Goal: Use online tool/utility

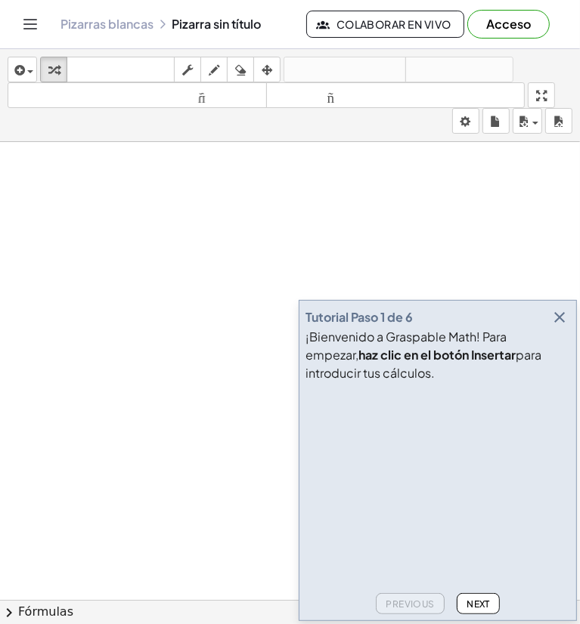
click at [507, 330] on font "¡Bienvenido a Graspable Math! Para empezar," at bounding box center [405, 346] width 201 height 34
click at [556, 315] on icon "button" at bounding box center [559, 317] width 18 height 18
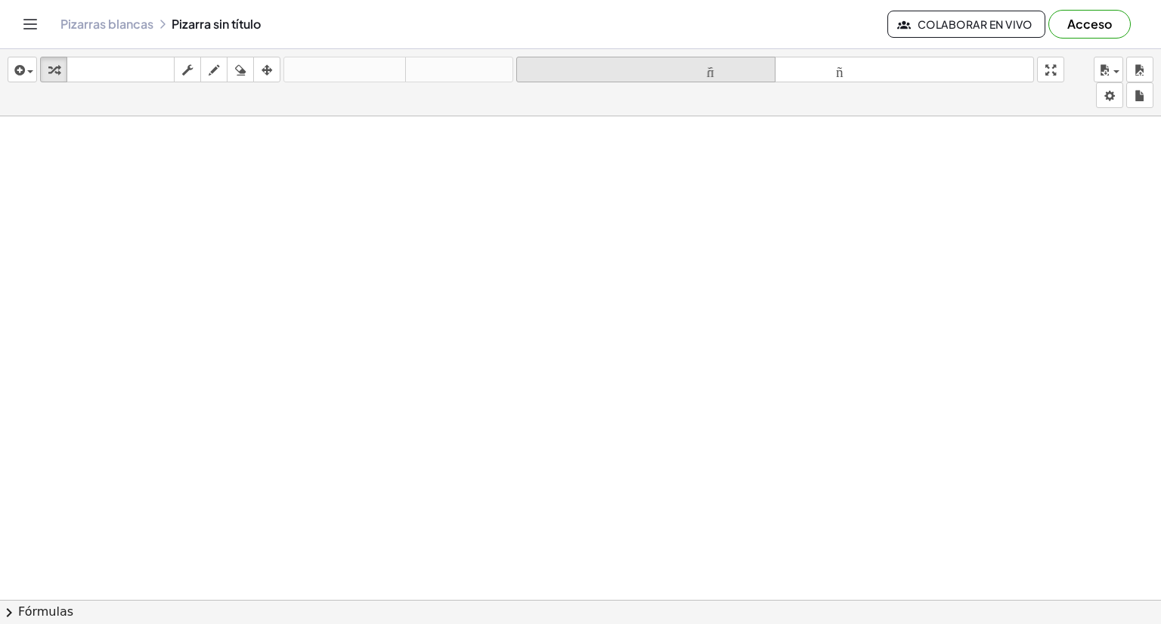
click at [579, 67] on font "tamaño_del_formato" at bounding box center [646, 70] width 252 height 14
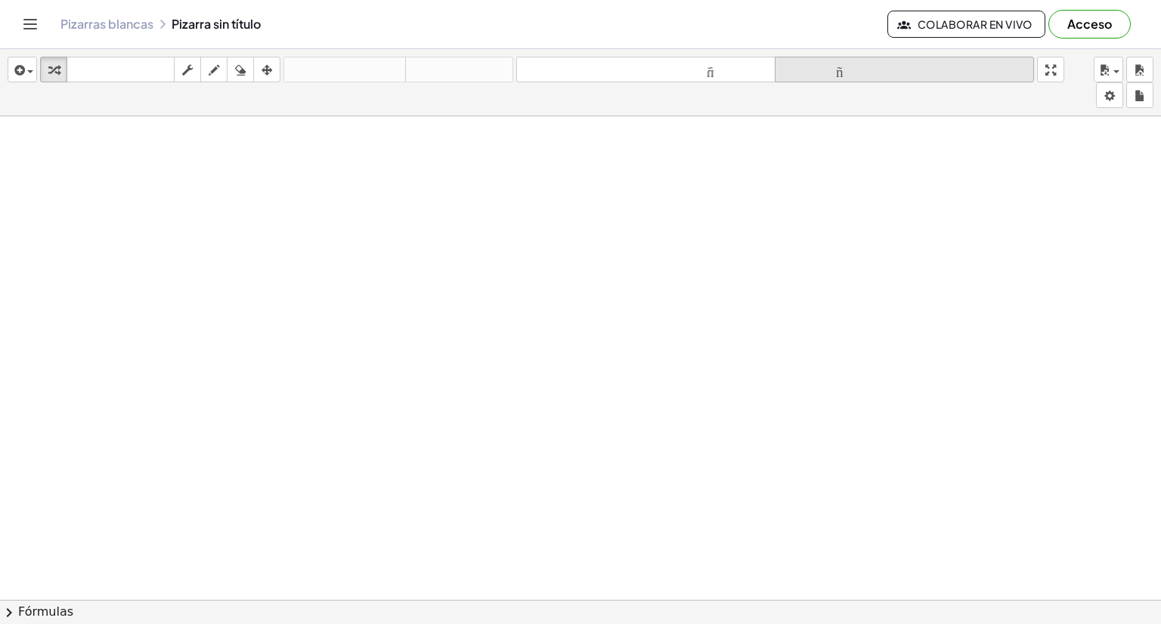
click at [579, 73] on font "tamaño_del_formato" at bounding box center [905, 70] width 252 height 14
click at [209, 67] on icon "button" at bounding box center [214, 70] width 11 height 18
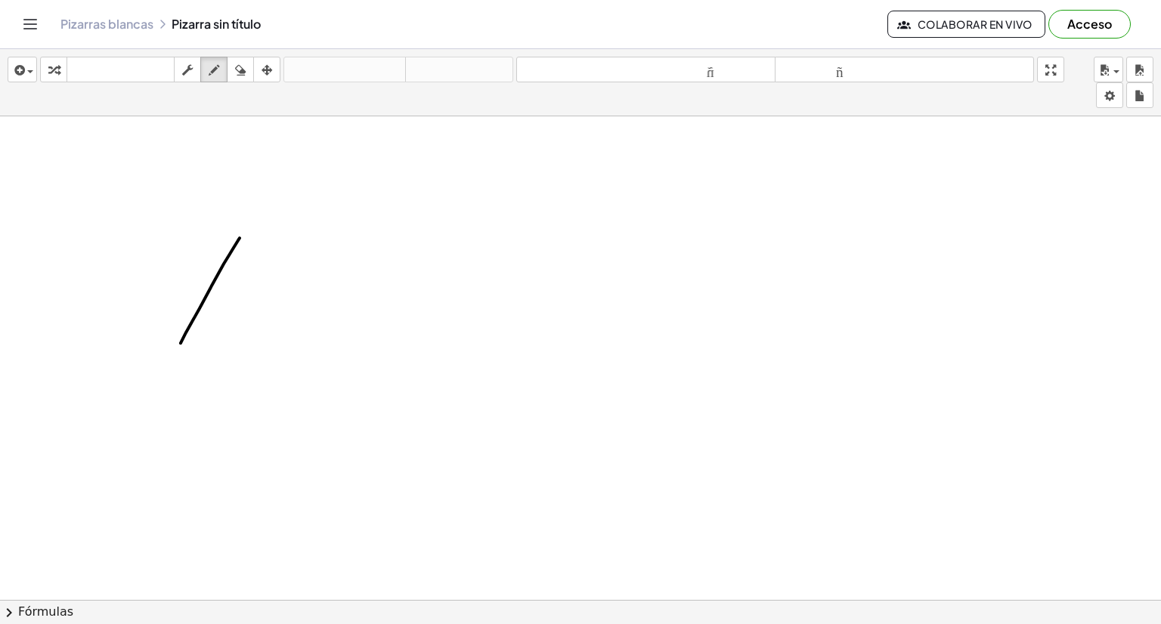
drag, startPoint x: 181, startPoint y: 342, endPoint x: 240, endPoint y: 237, distance: 120.5
click at [240, 237] on div at bounding box center [580, 619] width 1161 height 1006
drag, startPoint x: 34, startPoint y: 257, endPoint x: 54, endPoint y: 228, distance: 35.4
click at [54, 228] on div at bounding box center [580, 619] width 1161 height 1006
drag, startPoint x: 38, startPoint y: 238, endPoint x: 21, endPoint y: 234, distance: 17.1
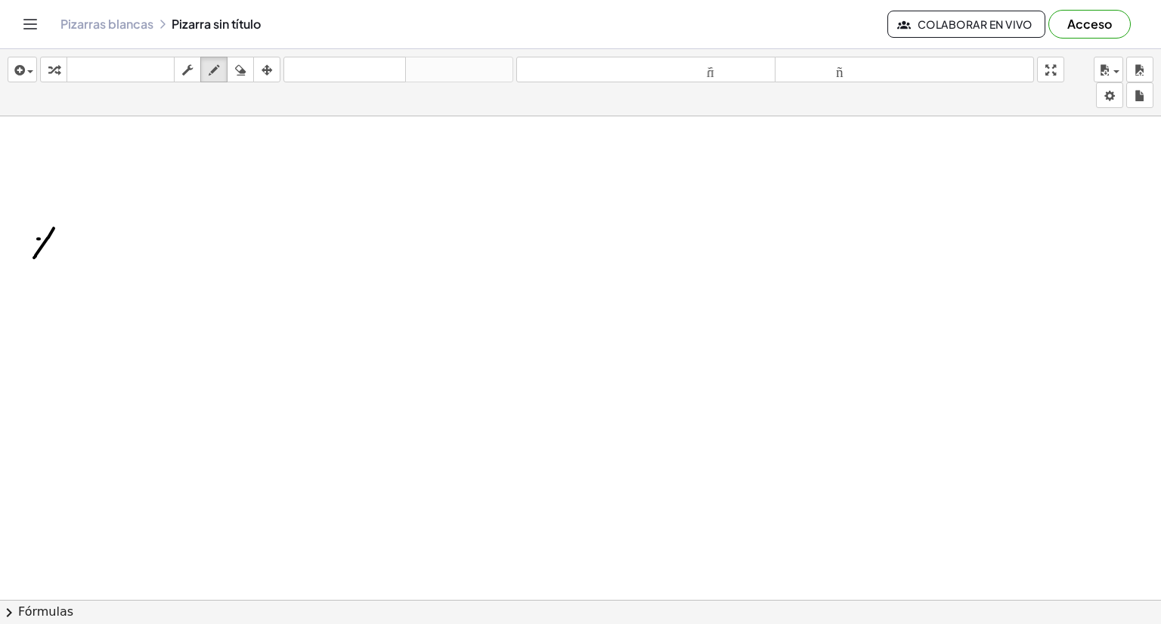
click at [21, 234] on div at bounding box center [580, 619] width 1161 height 1006
drag, startPoint x: 53, startPoint y: 237, endPoint x: 61, endPoint y: 237, distance: 8.3
click at [61, 237] on div at bounding box center [580, 619] width 1161 height 1006
click at [60, 237] on div at bounding box center [580, 619] width 1161 height 1006
drag, startPoint x: 48, startPoint y: 243, endPoint x: 59, endPoint y: 243, distance: 10.6
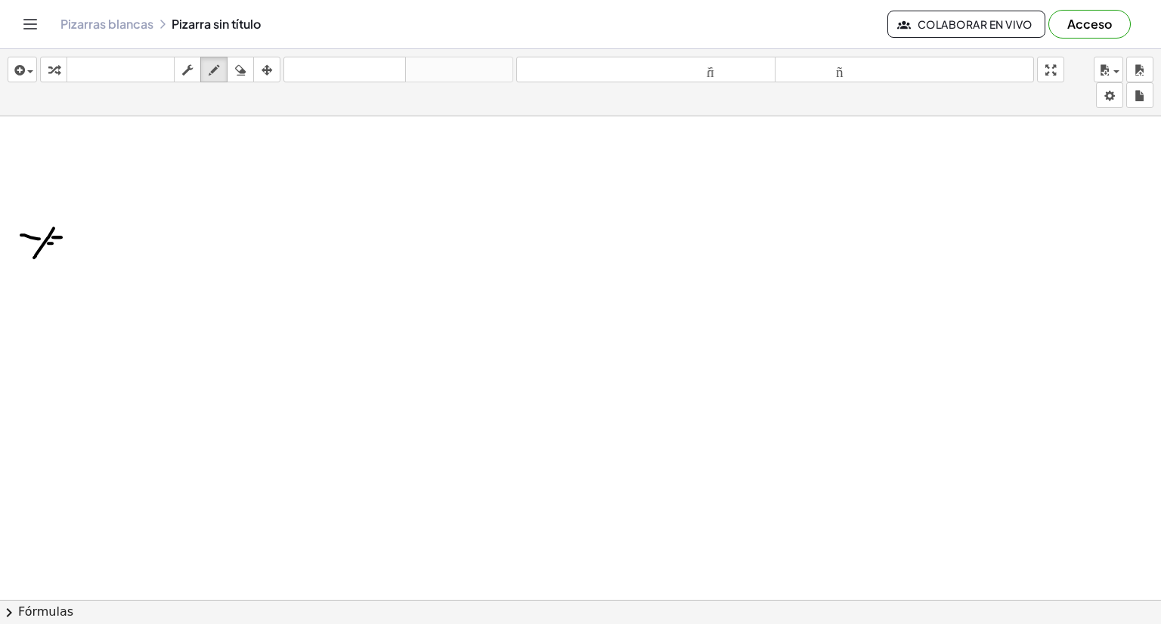
click at [59, 243] on div at bounding box center [580, 619] width 1161 height 1006
drag, startPoint x: 88, startPoint y: 217, endPoint x: 88, endPoint y: 256, distance: 38.6
click at [88, 256] on div at bounding box center [580, 619] width 1161 height 1006
drag, startPoint x: 106, startPoint y: 246, endPoint x: 122, endPoint y: 252, distance: 16.7
click at [122, 253] on div at bounding box center [580, 619] width 1161 height 1006
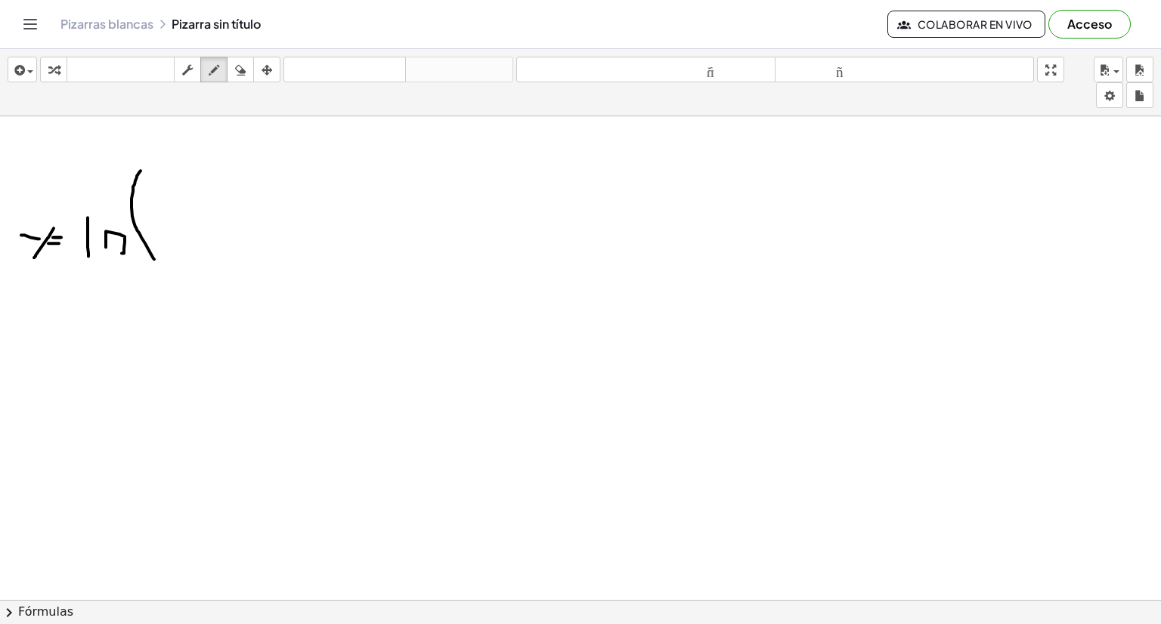
drag, startPoint x: 154, startPoint y: 259, endPoint x: 144, endPoint y: 170, distance: 89.1
click at [144, 165] on div at bounding box center [580, 619] width 1161 height 1006
drag, startPoint x: 164, startPoint y: 194, endPoint x: 166, endPoint y: 202, distance: 7.9
click at [166, 202] on div at bounding box center [580, 619] width 1161 height 1006
drag, startPoint x: 182, startPoint y: 178, endPoint x: 171, endPoint y: 187, distance: 14.5
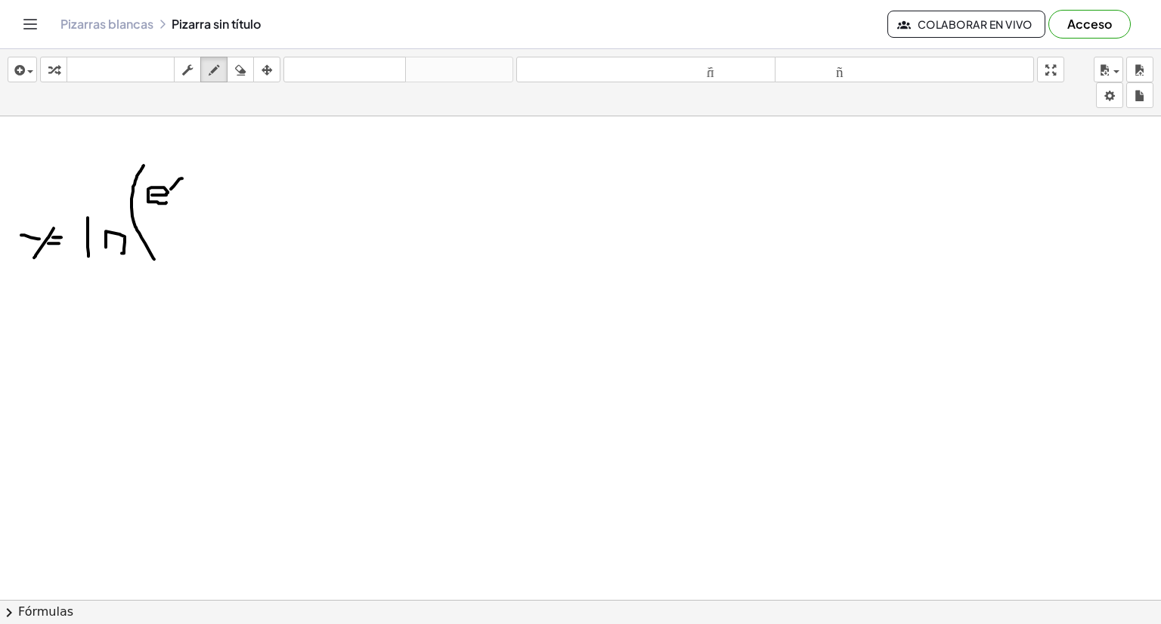
click at [171, 188] on div at bounding box center [580, 619] width 1161 height 1006
click at [181, 184] on div at bounding box center [580, 619] width 1161 height 1006
drag, startPoint x: 207, startPoint y: 212, endPoint x: 150, endPoint y: 212, distance: 57.5
click at [150, 212] on div at bounding box center [580, 619] width 1161 height 1006
drag, startPoint x: 181, startPoint y: 254, endPoint x: 194, endPoint y: 243, distance: 17.1
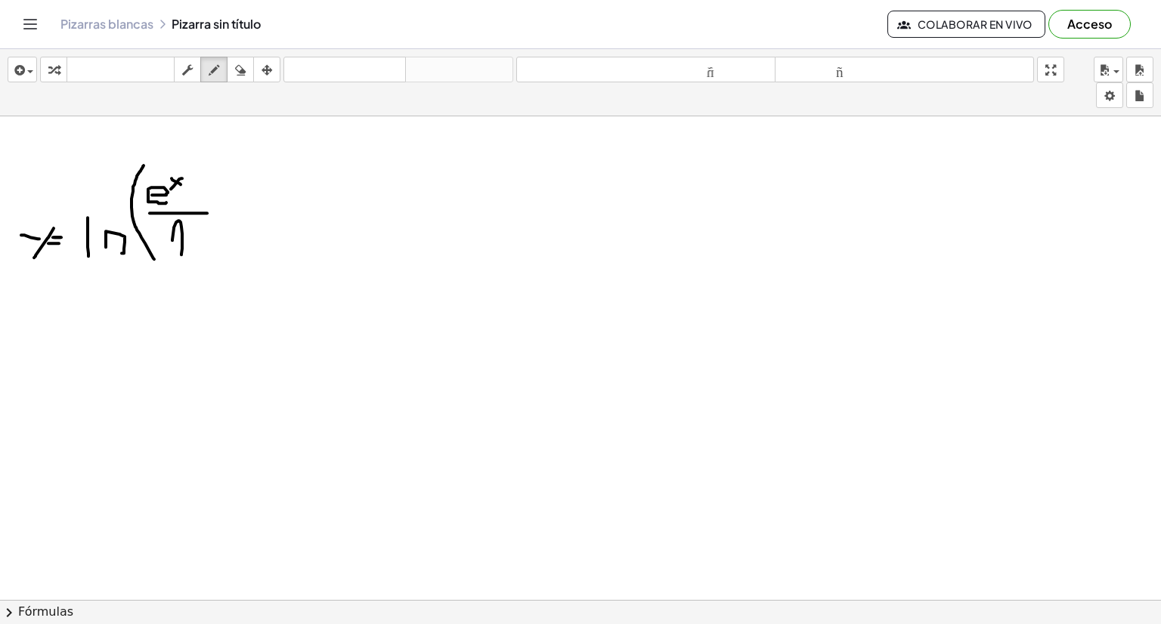
click at [173, 240] on div at bounding box center [580, 619] width 1161 height 1006
drag, startPoint x: 192, startPoint y: 234, endPoint x: 192, endPoint y: 225, distance: 8.3
click at [192, 225] on div at bounding box center [580, 619] width 1161 height 1006
drag, startPoint x: 193, startPoint y: 234, endPoint x: 201, endPoint y: 234, distance: 8.4
click at [201, 234] on div at bounding box center [580, 619] width 1161 height 1006
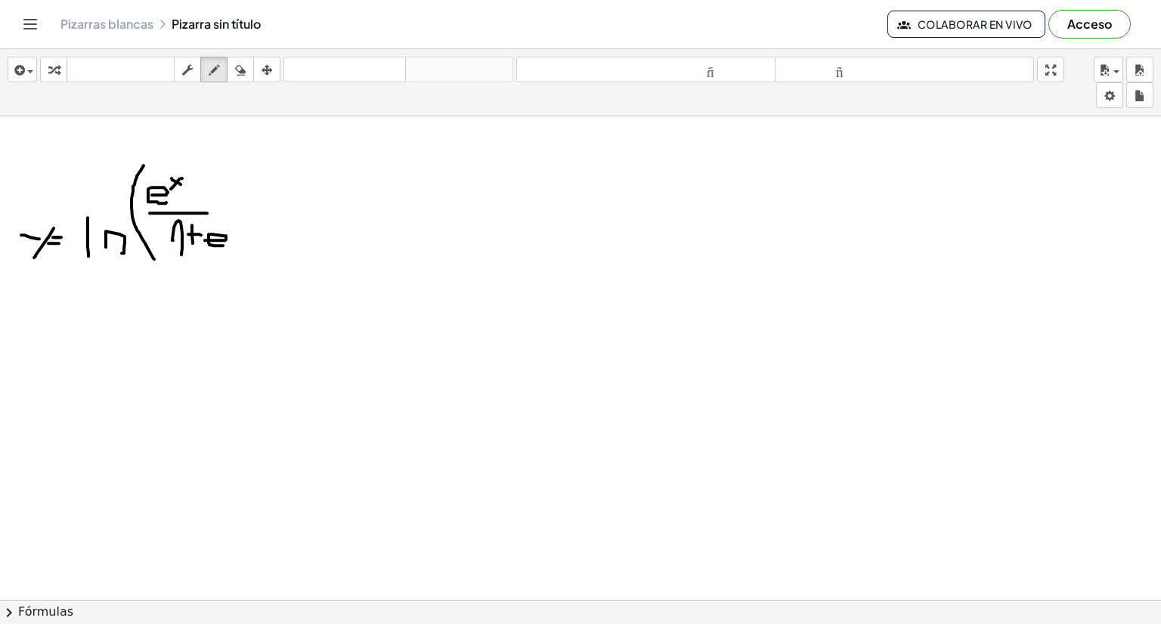
click at [223, 245] on div at bounding box center [580, 619] width 1161 height 1006
drag, startPoint x: 215, startPoint y: 223, endPoint x: 227, endPoint y: 228, distance: 12.9
click at [227, 228] on div at bounding box center [580, 619] width 1161 height 1006
drag, startPoint x: 224, startPoint y: 215, endPoint x: 215, endPoint y: 225, distance: 13.4
click at [215, 225] on div at bounding box center [580, 619] width 1161 height 1006
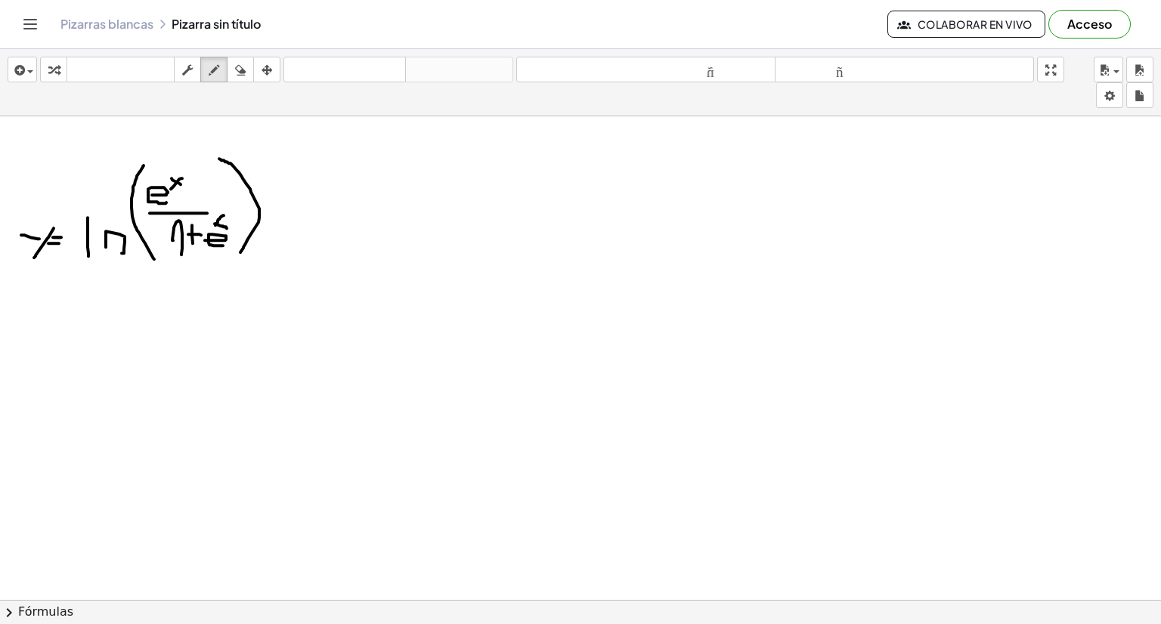
drag, startPoint x: 240, startPoint y: 252, endPoint x: 218, endPoint y: 158, distance: 96.5
click at [218, 158] on div at bounding box center [580, 619] width 1161 height 1006
drag, startPoint x: 44, startPoint y: 367, endPoint x: 73, endPoint y: 307, distance: 66.3
click at [73, 307] on div at bounding box center [580, 619] width 1161 height 1006
drag, startPoint x: 60, startPoint y: 330, endPoint x: 29, endPoint y: 308, distance: 36.9
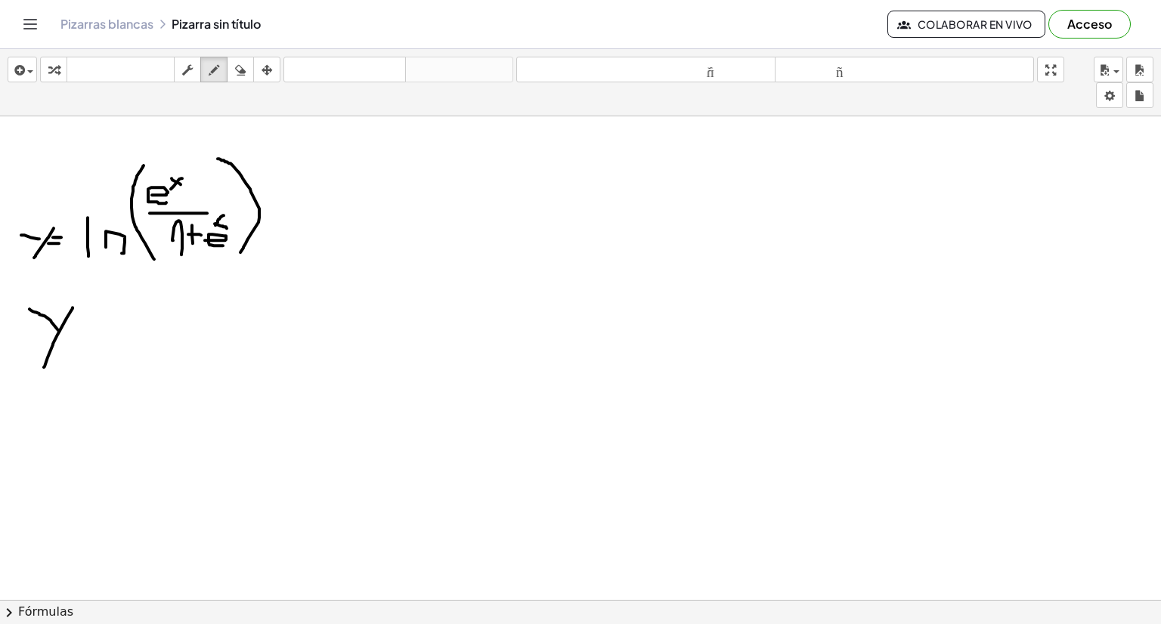
click at [29, 308] on div at bounding box center [580, 619] width 1161 height 1006
drag, startPoint x: 84, startPoint y: 316, endPoint x: 88, endPoint y: 299, distance: 17.1
click at [91, 286] on div at bounding box center [580, 619] width 1161 height 1006
drag, startPoint x: 91, startPoint y: 330, endPoint x: 112, endPoint y: 333, distance: 21.5
click at [120, 332] on div at bounding box center [580, 619] width 1161 height 1006
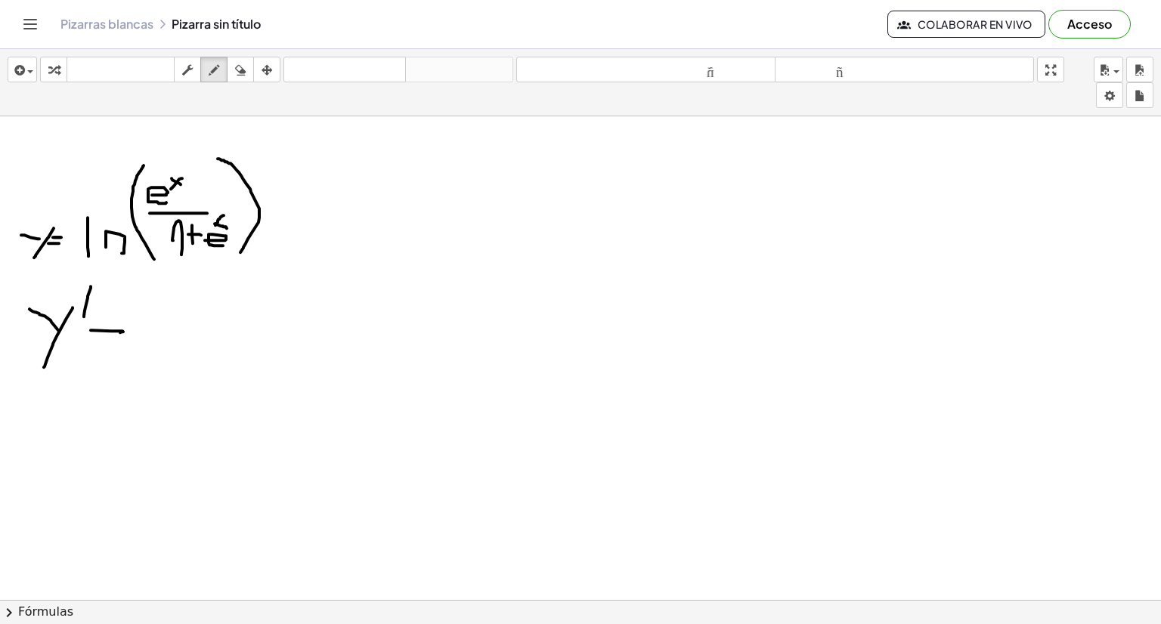
click at [131, 336] on div at bounding box center [580, 619] width 1161 height 1006
drag, startPoint x: 275, startPoint y: 195, endPoint x: 321, endPoint y: 201, distance: 45.8
click at [321, 201] on div at bounding box center [580, 619] width 1161 height 1006
drag, startPoint x: 287, startPoint y: 209, endPoint x: 329, endPoint y: 210, distance: 41.6
click at [329, 210] on div at bounding box center [580, 619] width 1161 height 1006
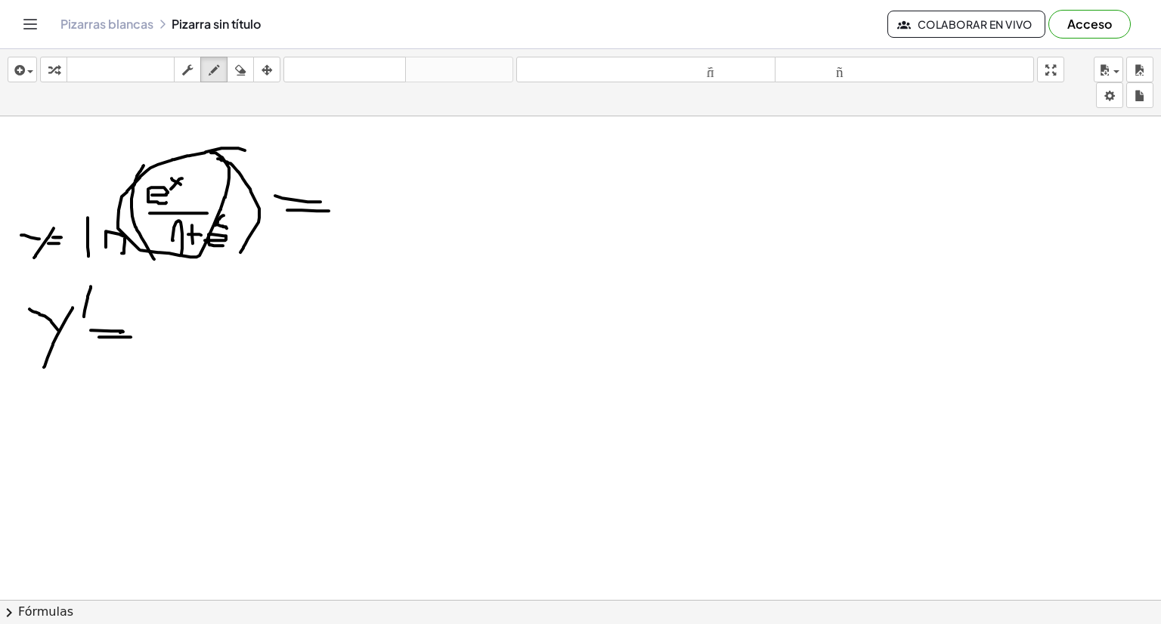
drag, startPoint x: 234, startPoint y: 147, endPoint x: 211, endPoint y: 152, distance: 23.9
click at [211, 152] on div at bounding box center [580, 619] width 1161 height 1006
drag, startPoint x: 361, startPoint y: 188, endPoint x: 381, endPoint y: 200, distance: 23.7
click at [381, 200] on div at bounding box center [580, 619] width 1161 height 1006
drag, startPoint x: 373, startPoint y: 181, endPoint x: 377, endPoint y: 169, distance: 12.9
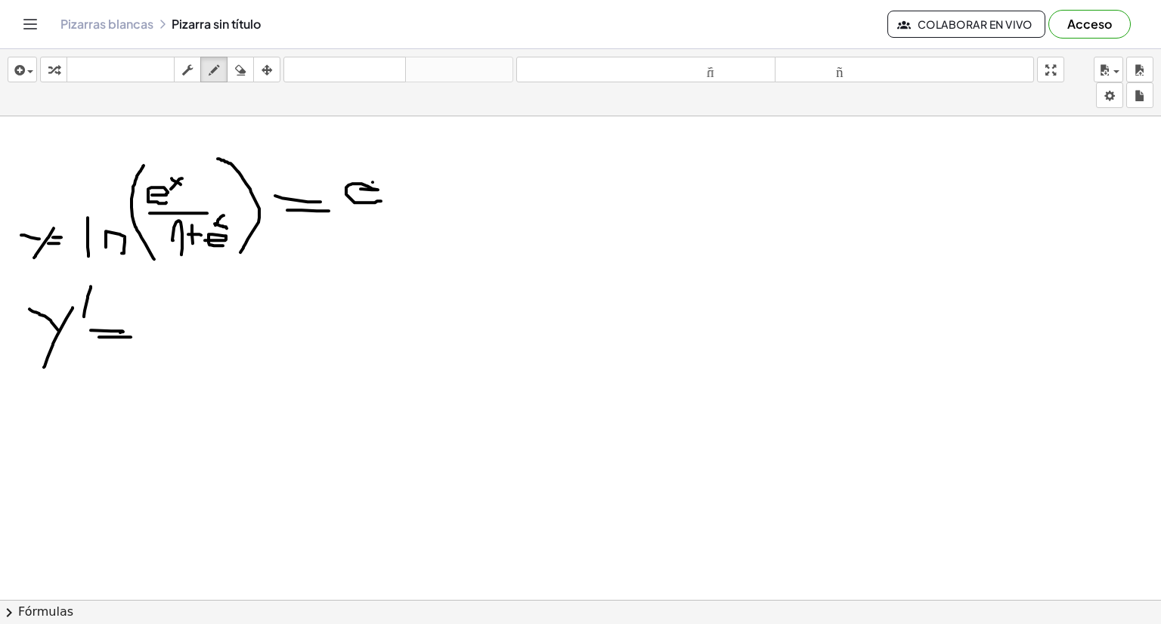
click at [377, 169] on div at bounding box center [580, 619] width 1161 height 1006
click at [385, 182] on div at bounding box center [580, 619] width 1161 height 1006
drag, startPoint x: 351, startPoint y: 212, endPoint x: 333, endPoint y: 155, distance: 60.3
click at [333, 155] on div at bounding box center [580, 619] width 1161 height 1006
drag, startPoint x: 394, startPoint y: 200, endPoint x: 381, endPoint y: 138, distance: 64.1
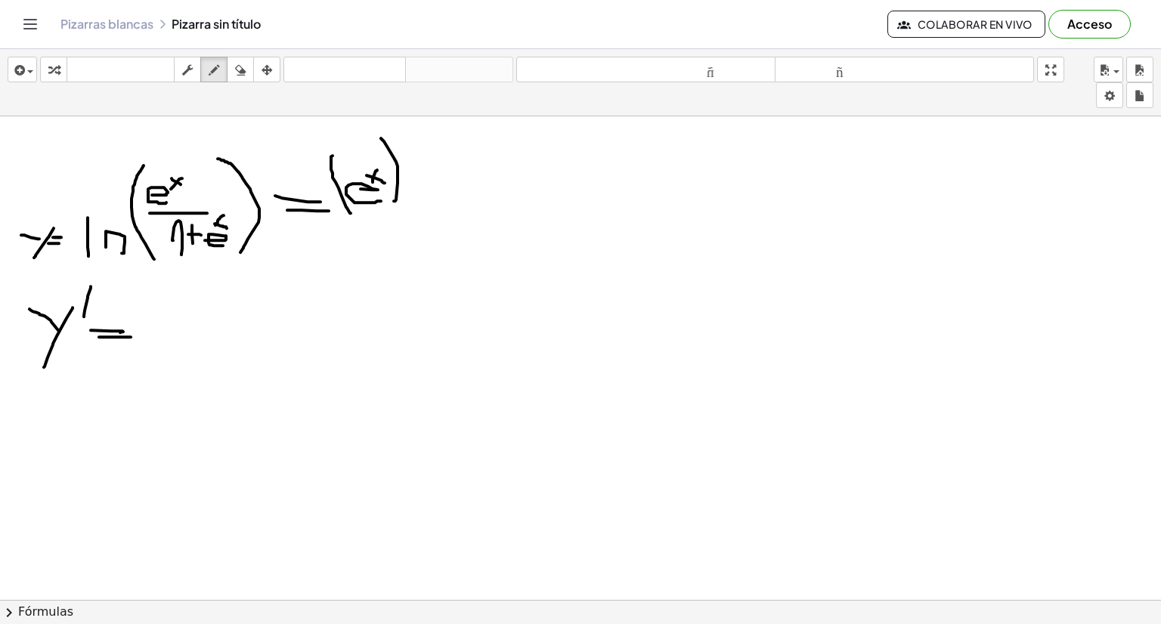
click at [381, 138] on div at bounding box center [580, 619] width 1161 height 1006
drag, startPoint x: 423, startPoint y: 203, endPoint x: 412, endPoint y: 145, distance: 58.6
click at [412, 145] on div at bounding box center [580, 619] width 1161 height 1006
drag, startPoint x: 367, startPoint y: 194, endPoint x: 395, endPoint y: 212, distance: 32.7
click at [395, 212] on div at bounding box center [580, 619] width 1161 height 1006
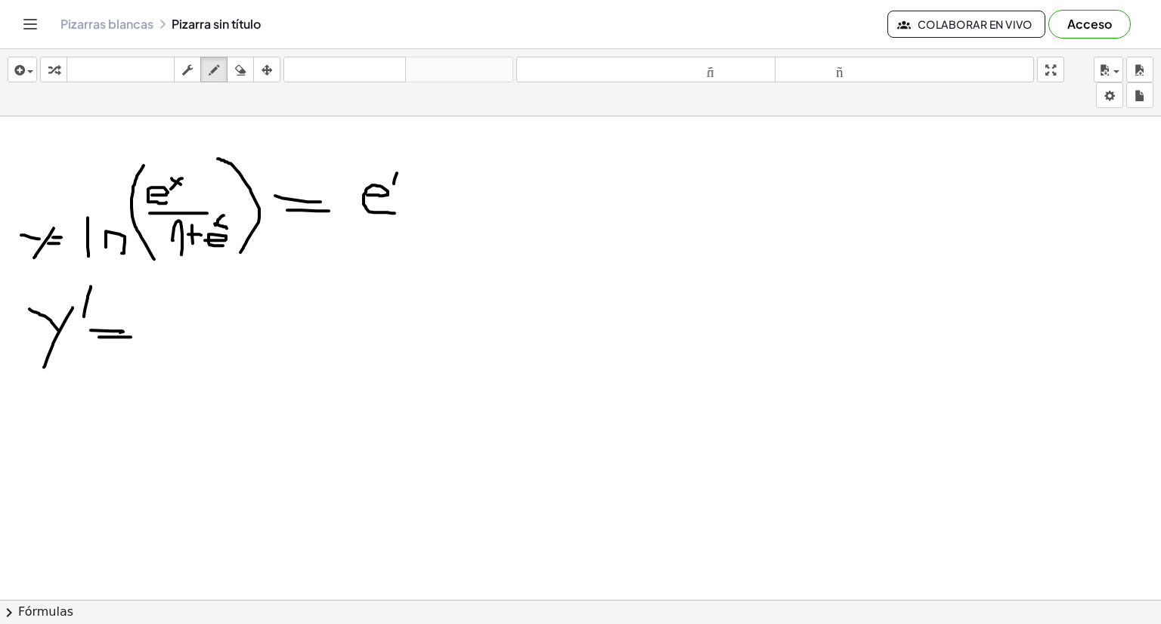
drag, startPoint x: 394, startPoint y: 183, endPoint x: 397, endPoint y: 172, distance: 11.0
click at [397, 172] on div at bounding box center [580, 619] width 1161 height 1006
drag, startPoint x: 411, startPoint y: 180, endPoint x: 384, endPoint y: 178, distance: 26.6
click at [384, 178] on div at bounding box center [580, 619] width 1161 height 1006
drag, startPoint x: 437, startPoint y: 218, endPoint x: 433, endPoint y: 175, distance: 43.3
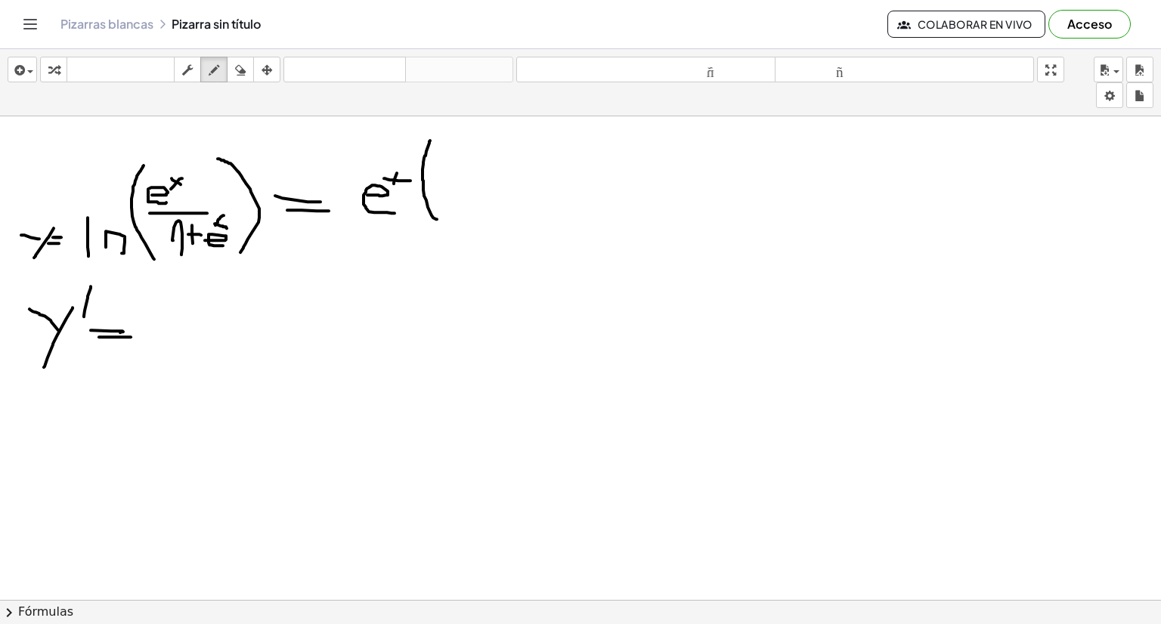
click at [432, 140] on div at bounding box center [580, 619] width 1161 height 1006
drag, startPoint x: 454, startPoint y: 206, endPoint x: 435, endPoint y: 179, distance: 32.7
click at [435, 179] on div at bounding box center [580, 619] width 1161 height 1006
drag, startPoint x: 472, startPoint y: 198, endPoint x: 468, endPoint y: 172, distance: 26.7
click at [468, 172] on div at bounding box center [580, 619] width 1161 height 1006
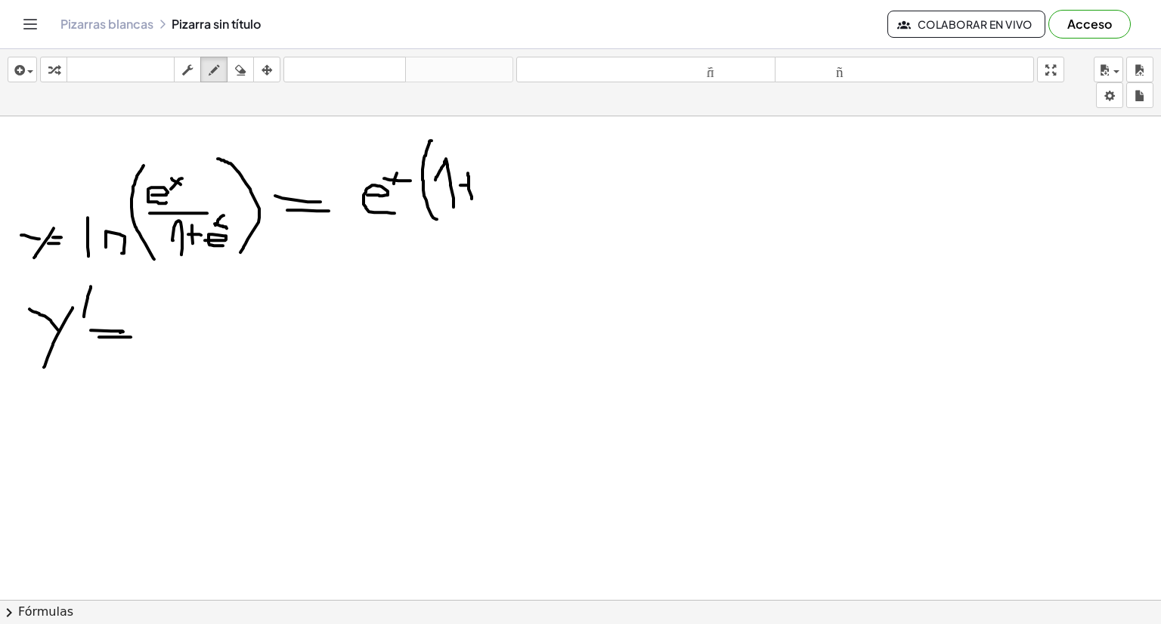
drag, startPoint x: 460, startPoint y: 184, endPoint x: 481, endPoint y: 184, distance: 20.4
click at [481, 184] on div at bounding box center [580, 619] width 1161 height 1006
drag, startPoint x: 489, startPoint y: 184, endPoint x: 508, endPoint y: 197, distance: 23.3
click at [508, 197] on div at bounding box center [580, 619] width 1161 height 1006
drag, startPoint x: 499, startPoint y: 172, endPoint x: 513, endPoint y: 161, distance: 17.2
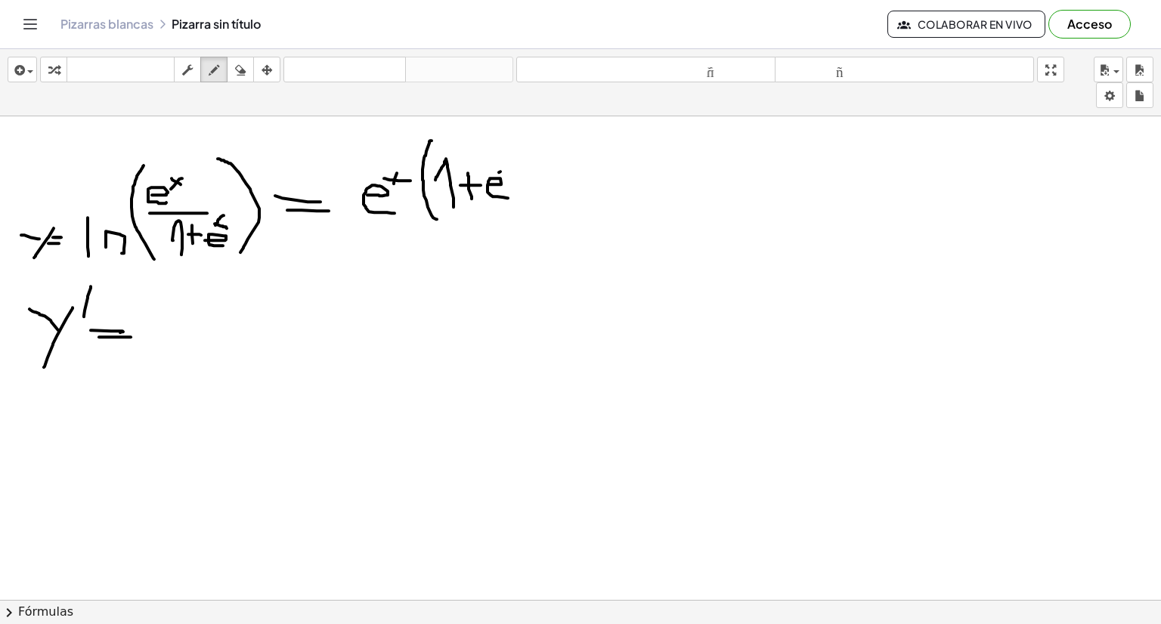
click at [513, 161] on div at bounding box center [580, 619] width 1161 height 1006
drag, startPoint x: 513, startPoint y: 177, endPoint x: 499, endPoint y: 153, distance: 27.5
click at [499, 153] on div at bounding box center [580, 619] width 1161 height 1006
drag, startPoint x: 526, startPoint y: 220, endPoint x: 524, endPoint y: 136, distance: 83.9
click at [524, 136] on div at bounding box center [580, 619] width 1161 height 1006
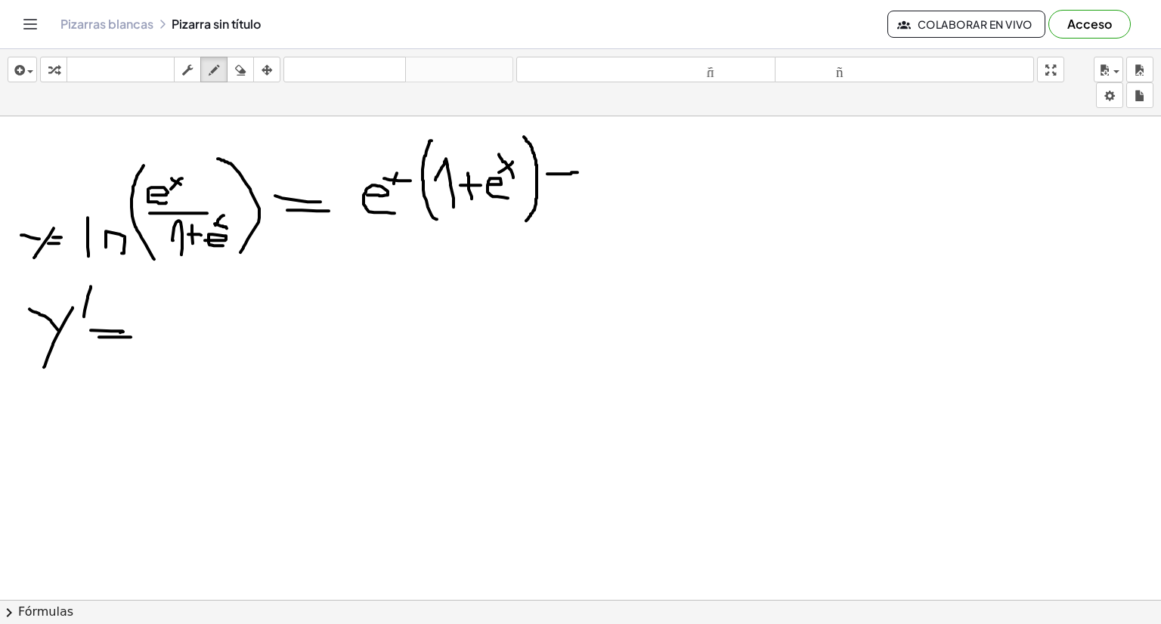
drag, startPoint x: 547, startPoint y: 173, endPoint x: 578, endPoint y: 172, distance: 30.3
click at [578, 172] on div at bounding box center [580, 619] width 1161 height 1006
click at [211, 73] on icon "button" at bounding box center [214, 70] width 11 height 18
click at [32, 70] on span "button" at bounding box center [30, 71] width 6 height 3
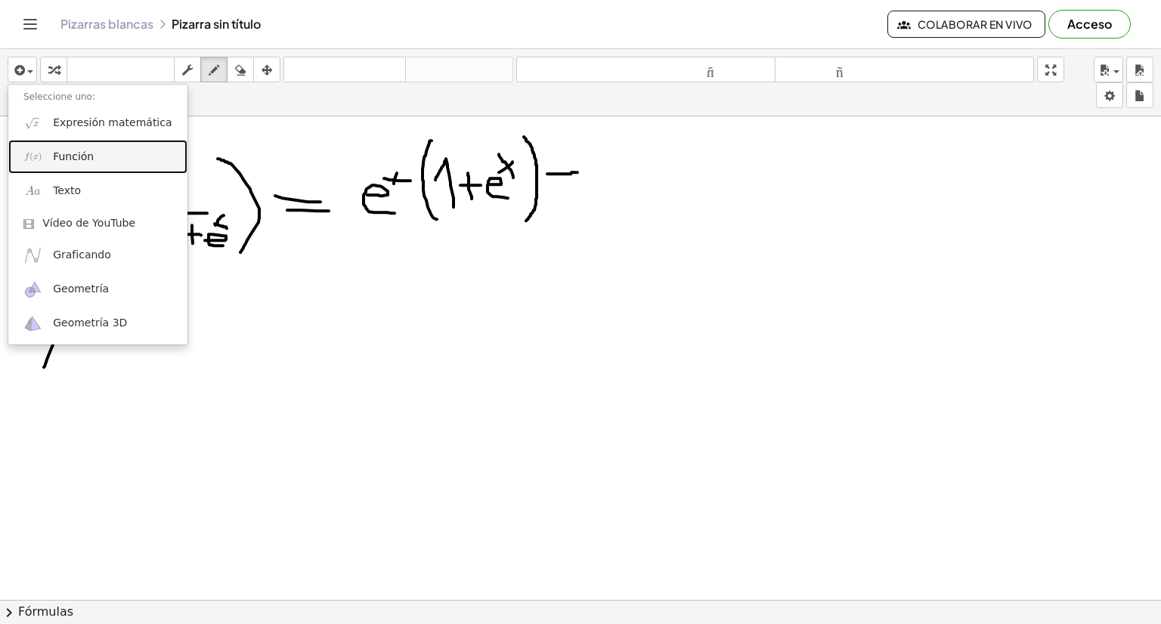
click at [55, 163] on font "Función" at bounding box center [73, 156] width 41 height 12
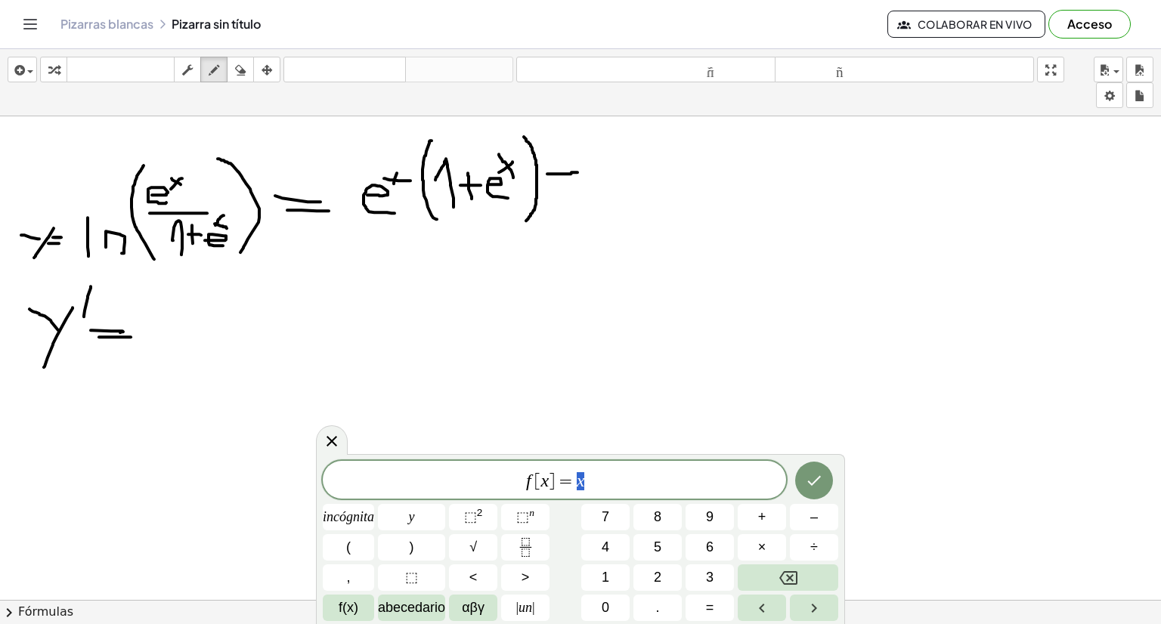
click at [579, 481] on div at bounding box center [580, 619] width 1161 height 1006
click at [339, 439] on icon at bounding box center [332, 441] width 18 height 18
